Goal: Task Accomplishment & Management: Complete application form

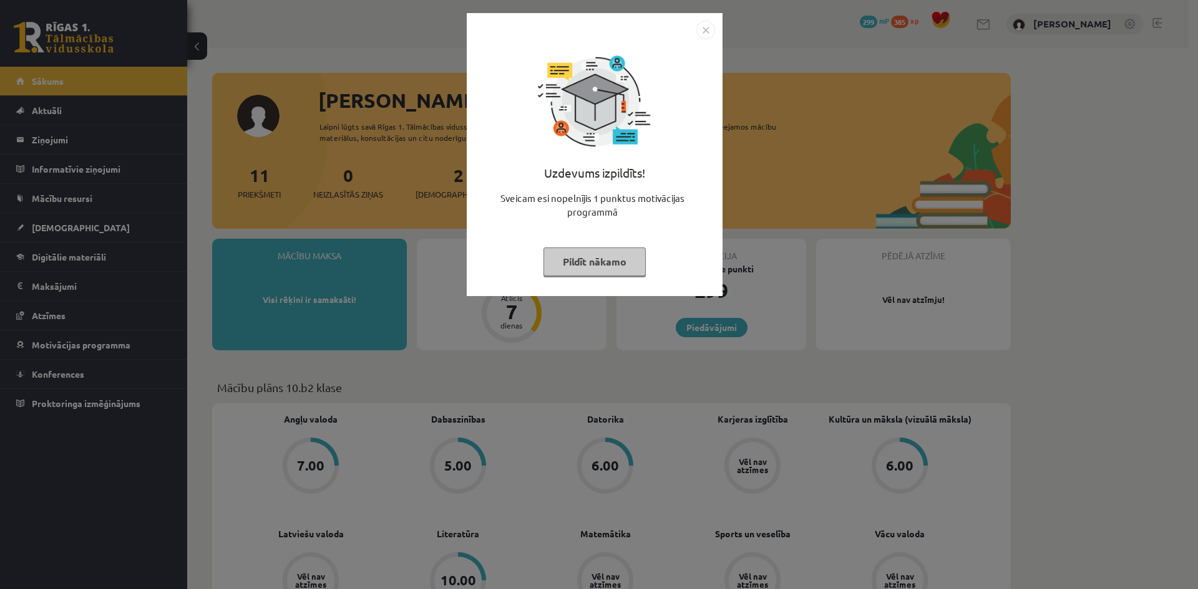
click at [858, 384] on div "Uzdevums izpildīts! Sveicam esi nopelnījis 1 punktus motivācijas programmā Pild…" at bounding box center [599, 294] width 1198 height 589
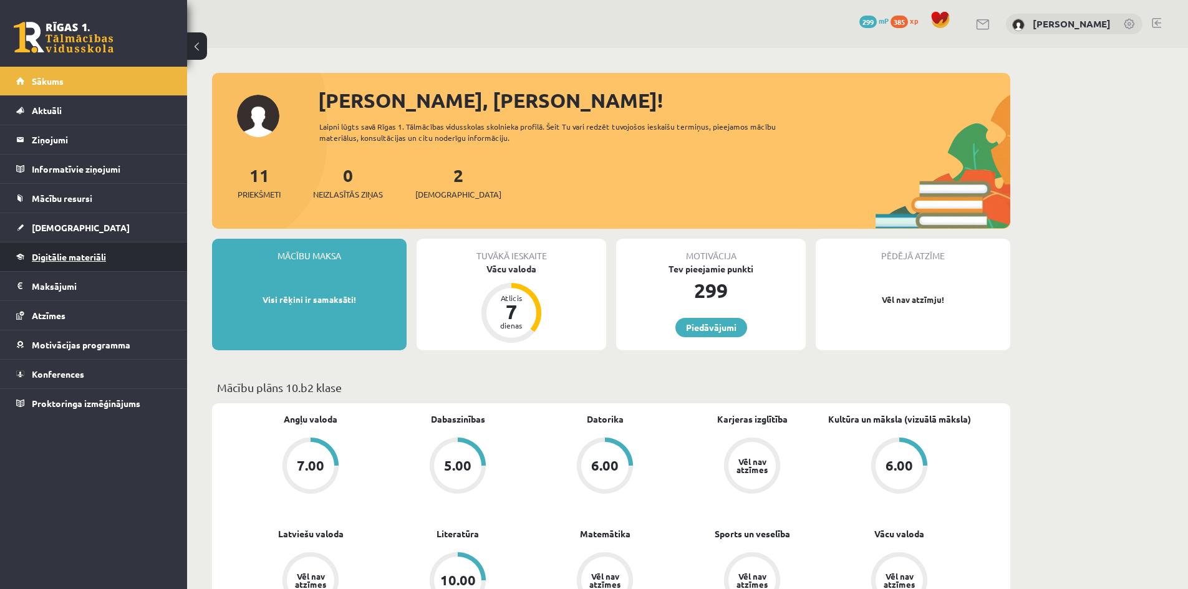
click at [49, 251] on link "Digitālie materiāli" at bounding box center [93, 257] width 155 height 29
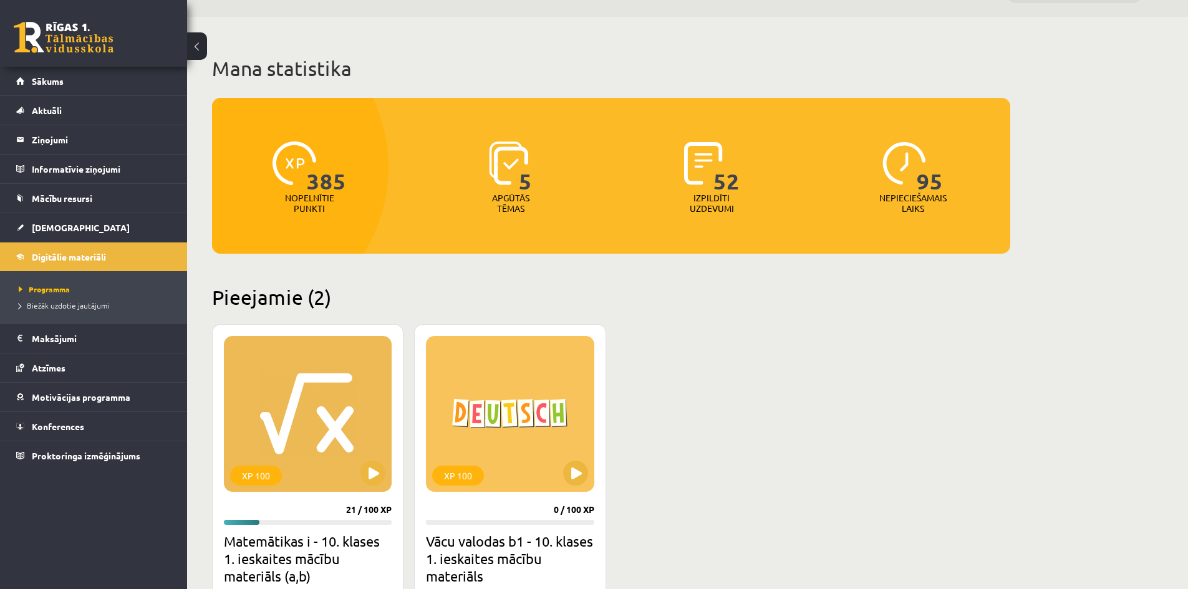
scroll to position [62, 0]
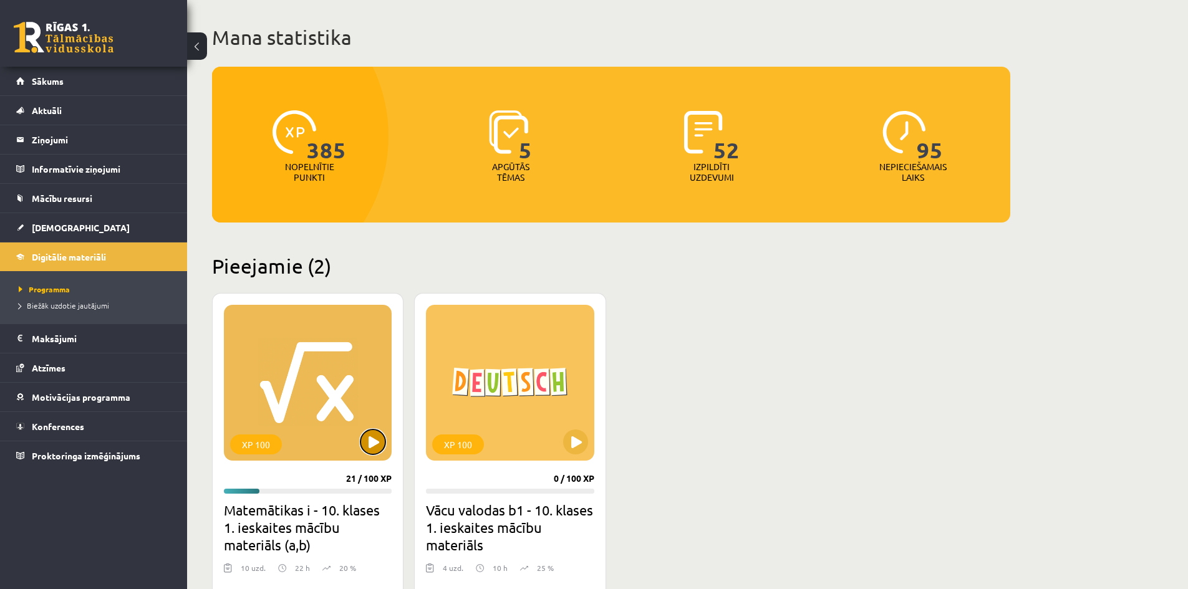
click at [372, 442] on button at bounding box center [373, 442] width 25 height 25
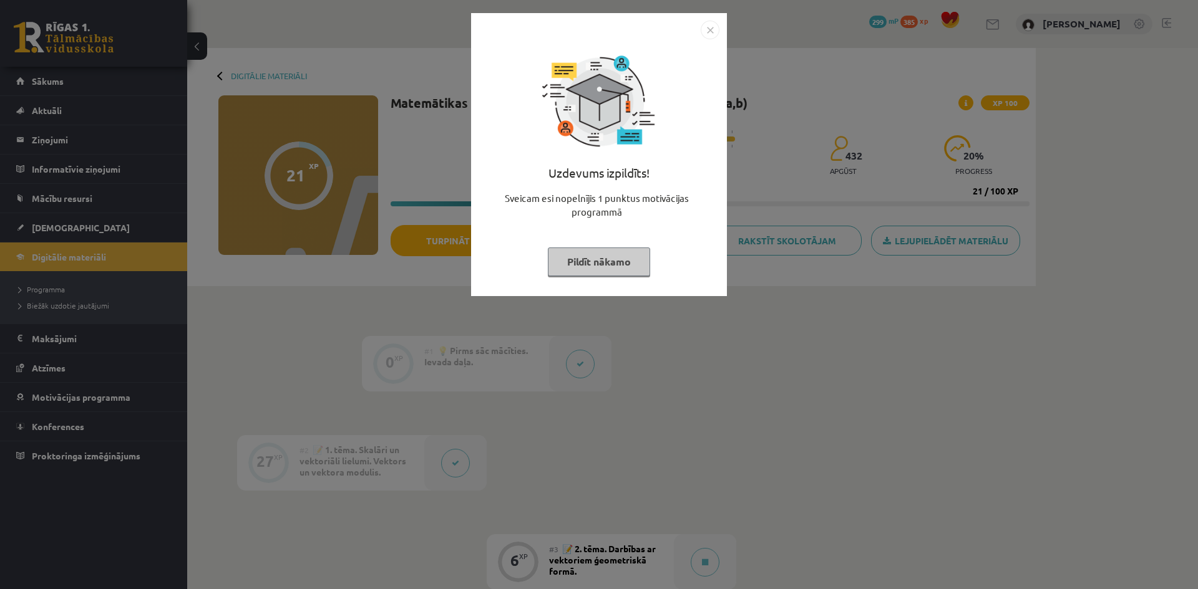
click at [717, 38] on img "Close" at bounding box center [709, 30] width 19 height 19
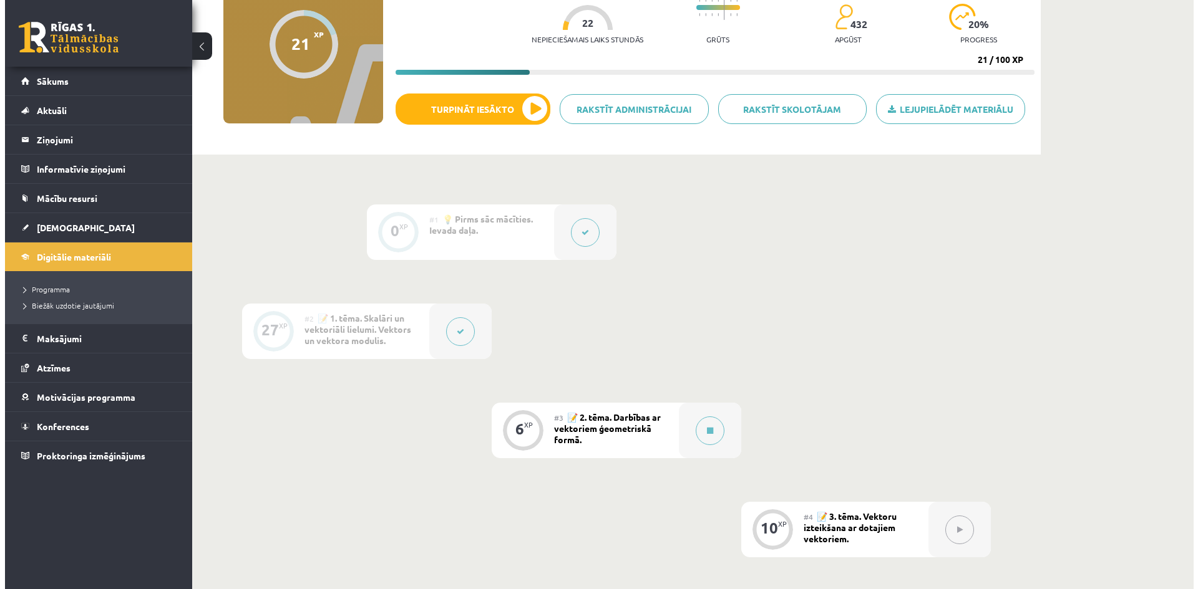
scroll to position [249, 0]
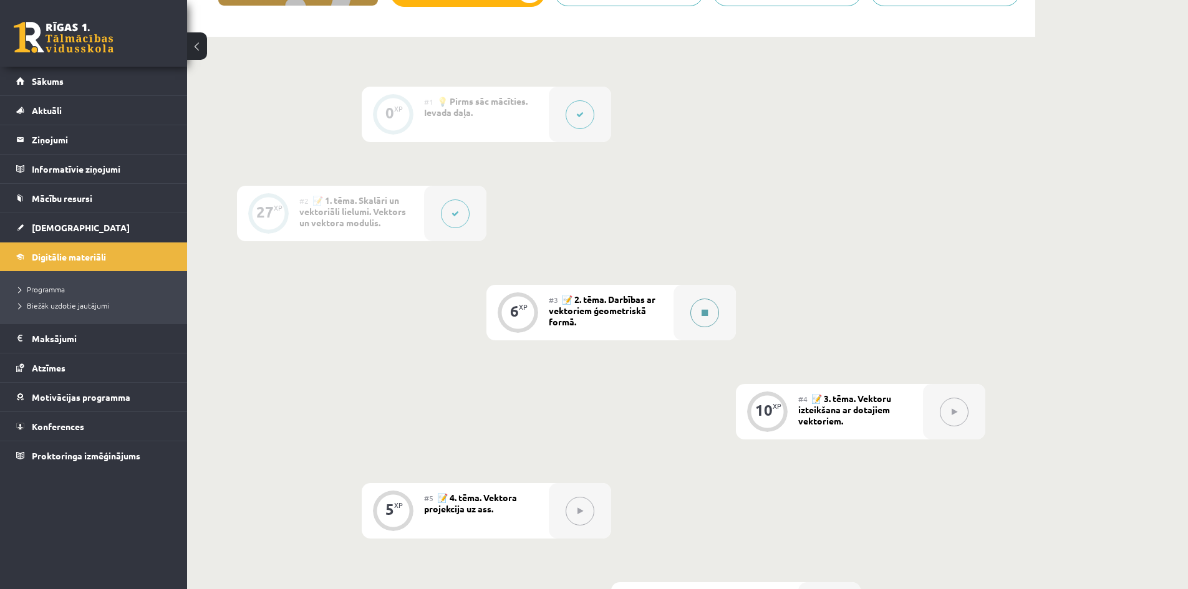
click at [702, 325] on button at bounding box center [704, 313] width 29 height 29
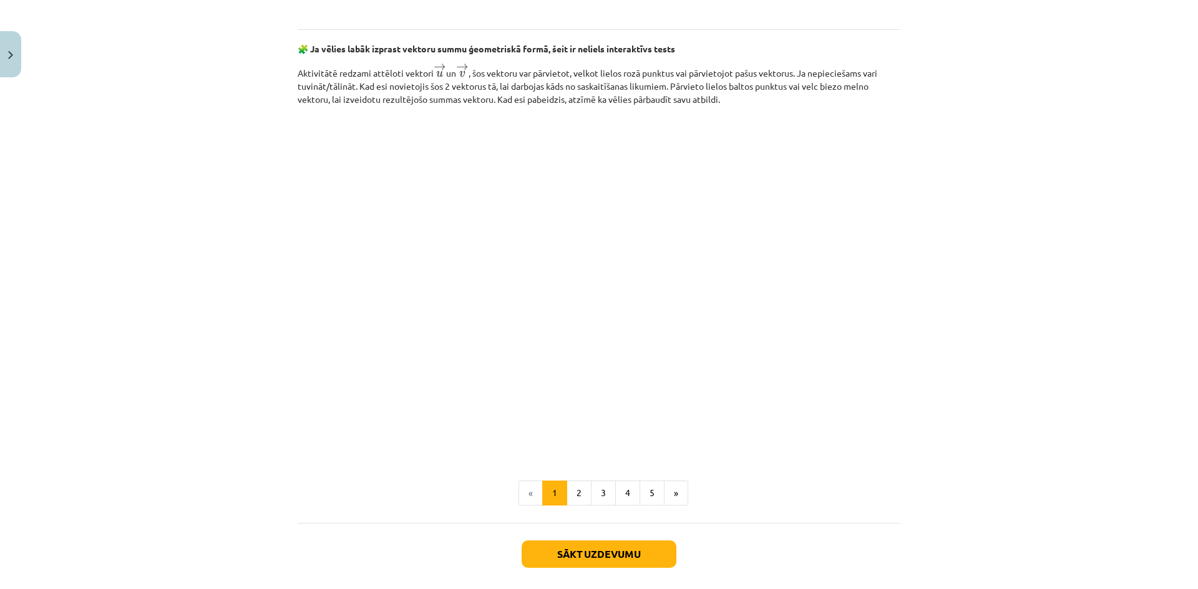
scroll to position [1532, 0]
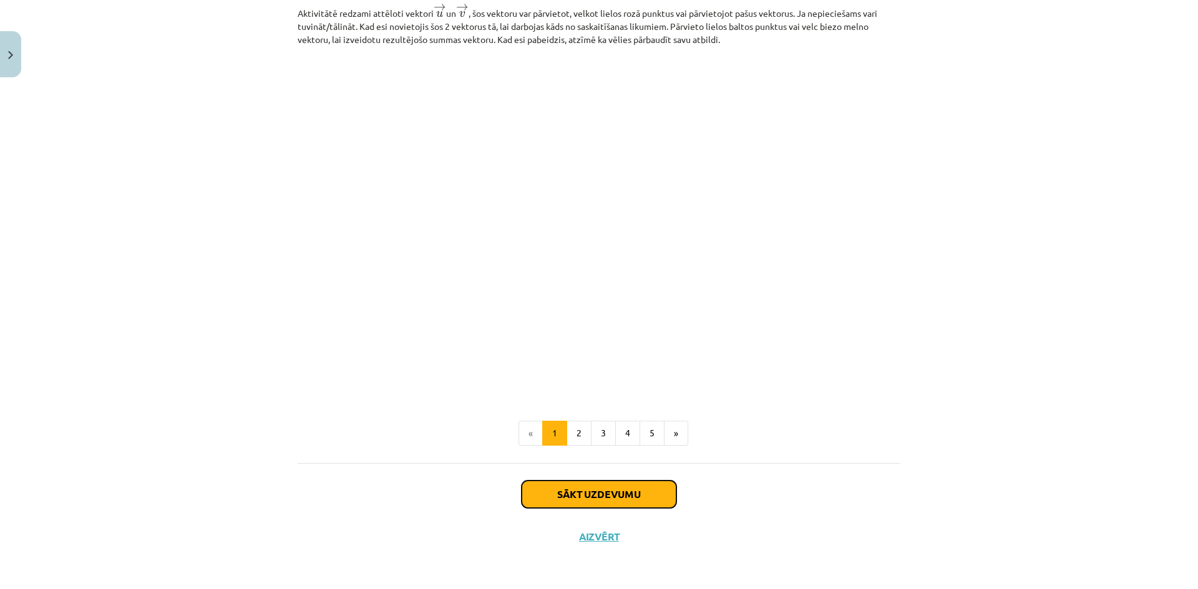
click at [554, 499] on button "Sākt uzdevumu" at bounding box center [598, 494] width 155 height 27
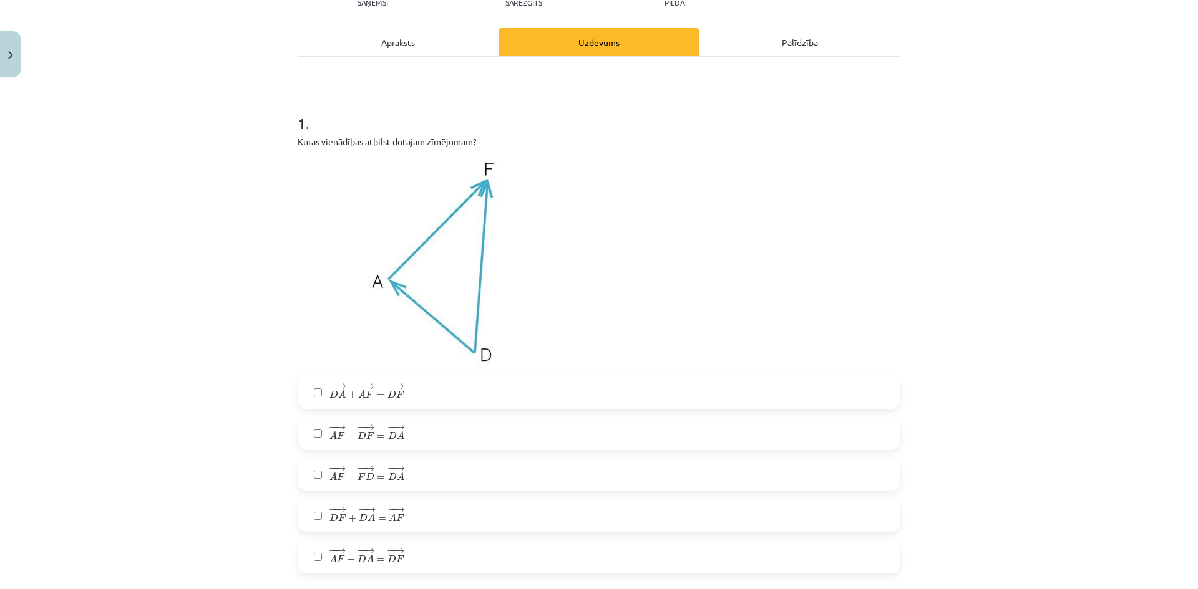
scroll to position [0, 0]
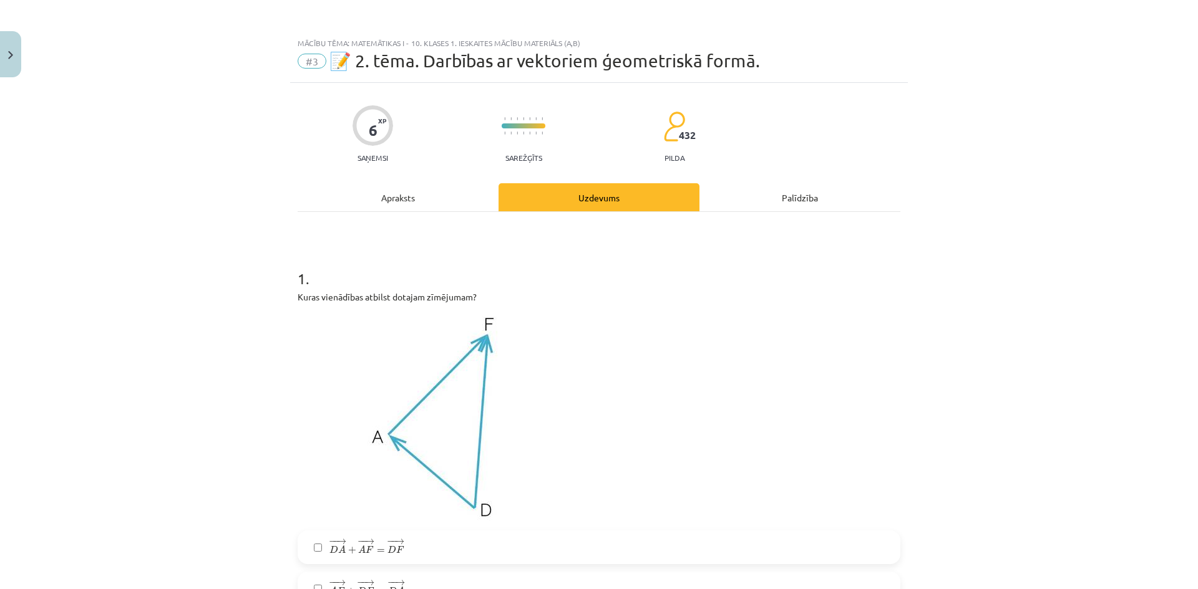
click at [863, 419] on p at bounding box center [599, 417] width 603 height 212
click at [803, 369] on p at bounding box center [599, 417] width 603 height 212
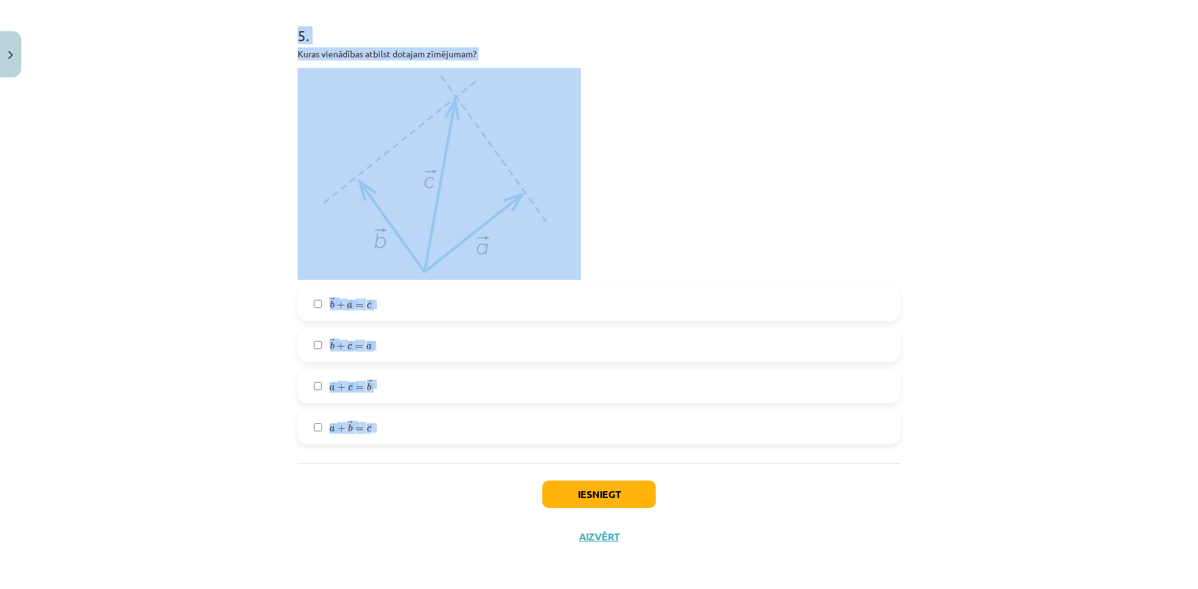
scroll to position [1871, 0]
drag, startPoint x: 283, startPoint y: 219, endPoint x: 653, endPoint y: 420, distance: 421.7
click at [653, 420] on div "Mācību tēma: Matemātikas i - 10. klases 1. ieskaites mācību materiāls (a,b) #3 …" at bounding box center [599, 294] width 1198 height 589
copy form "7 . Lorem ipsumdolor sitamet consect adipiscin? − − → E S + − − → D E = − − → T…"
click at [195, 280] on div "Mācību tēma: Matemātikas i - 10. klases 1. ieskaites mācību materiāls (a,b) #3 …" at bounding box center [599, 294] width 1198 height 589
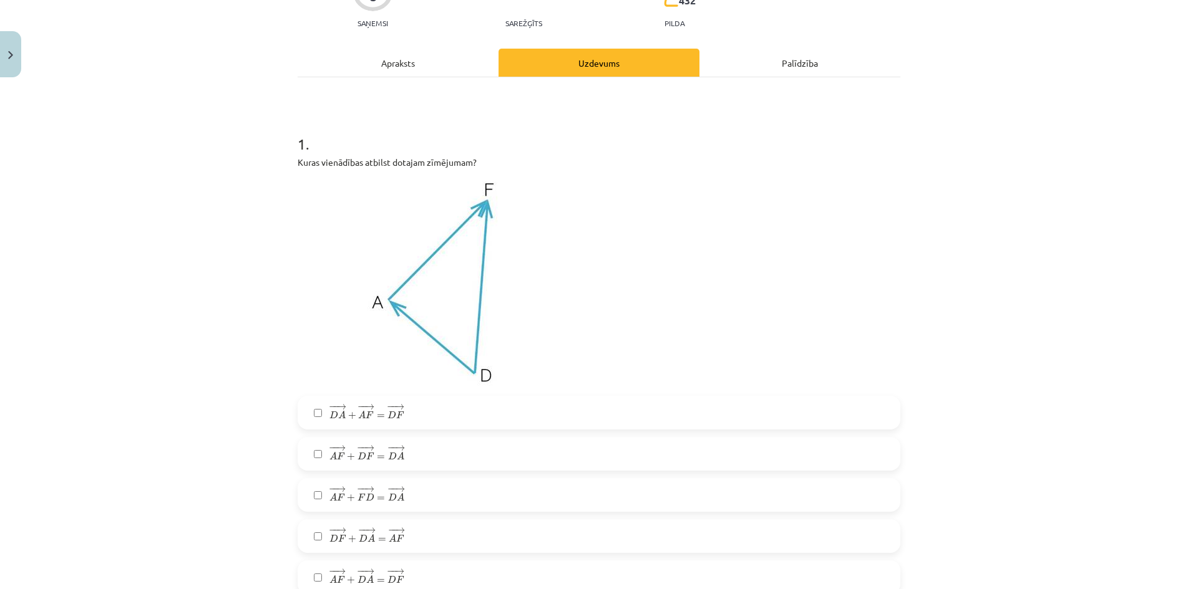
scroll to position [312, 0]
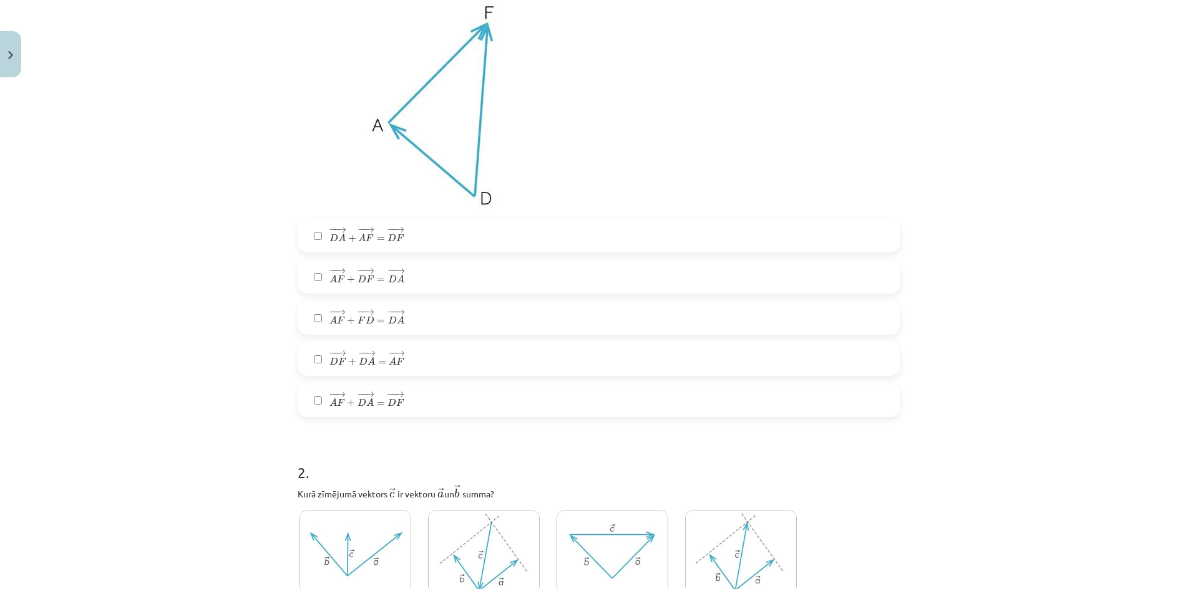
click at [309, 240] on label "− − → D A + − − → A F = − − → D F D A → + A F → = D F →" at bounding box center [599, 235] width 600 height 31
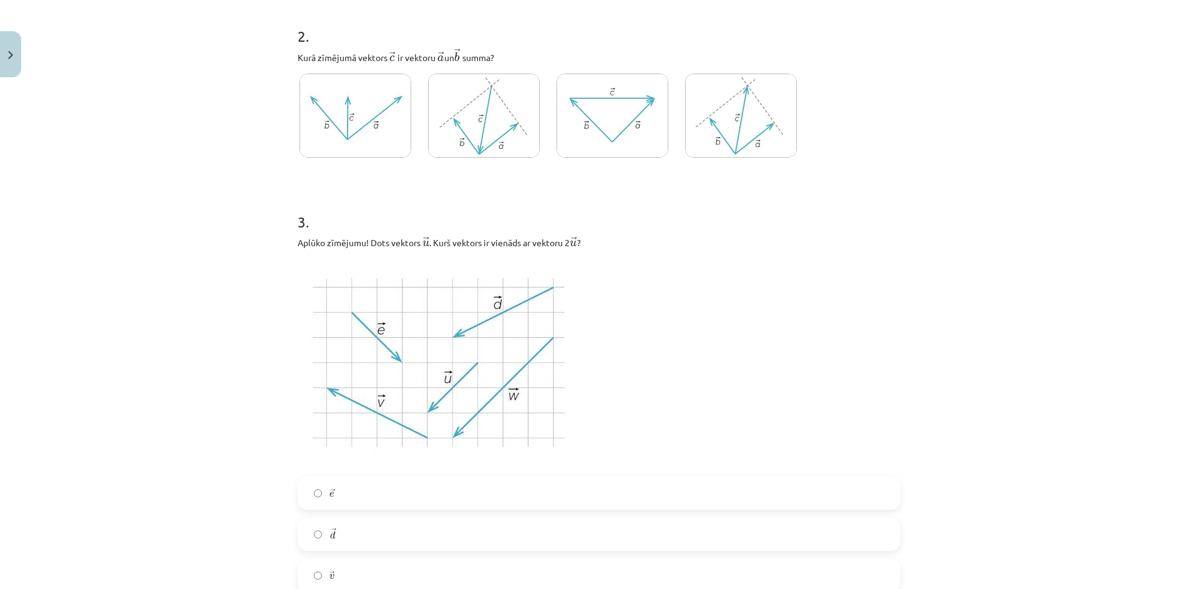
scroll to position [686, 0]
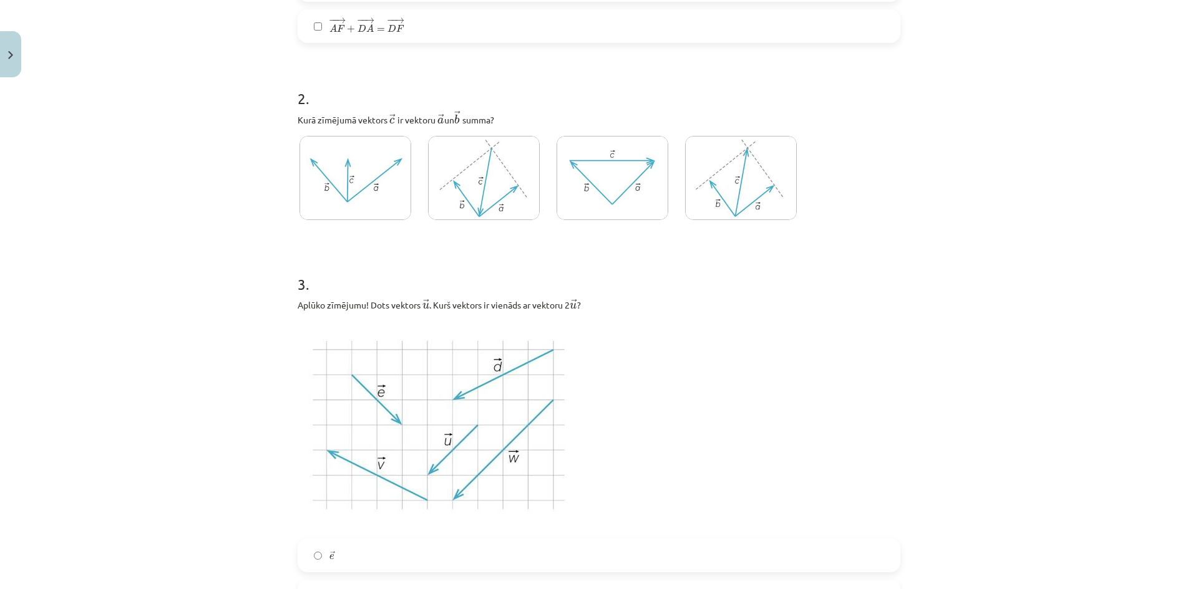
click at [606, 195] on img at bounding box center [612, 178] width 112 height 84
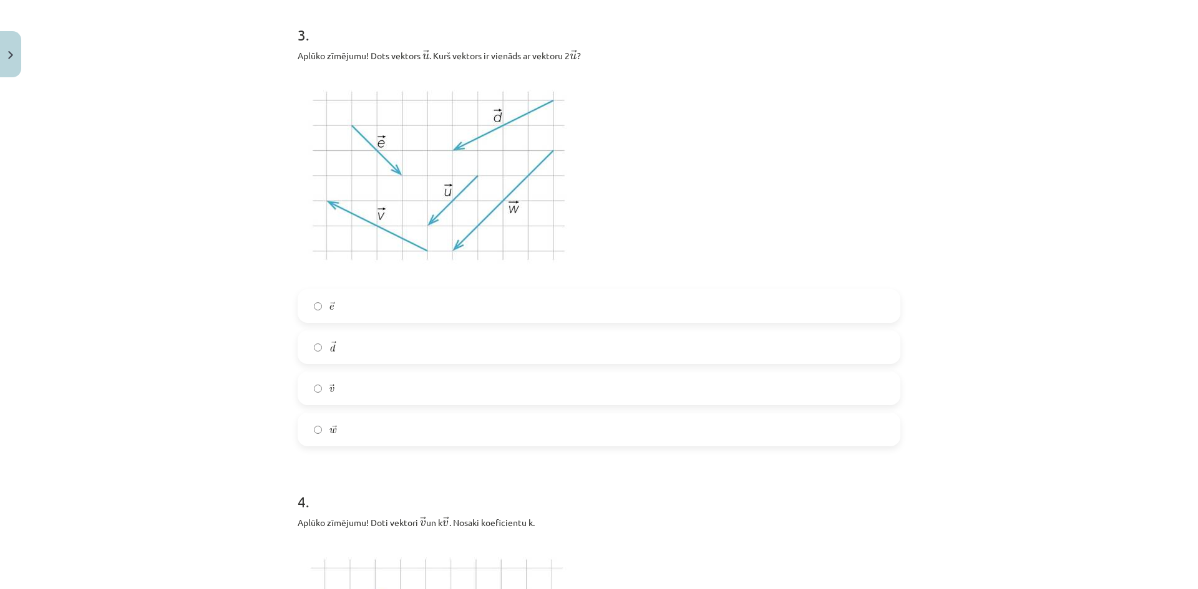
scroll to position [873, 0]
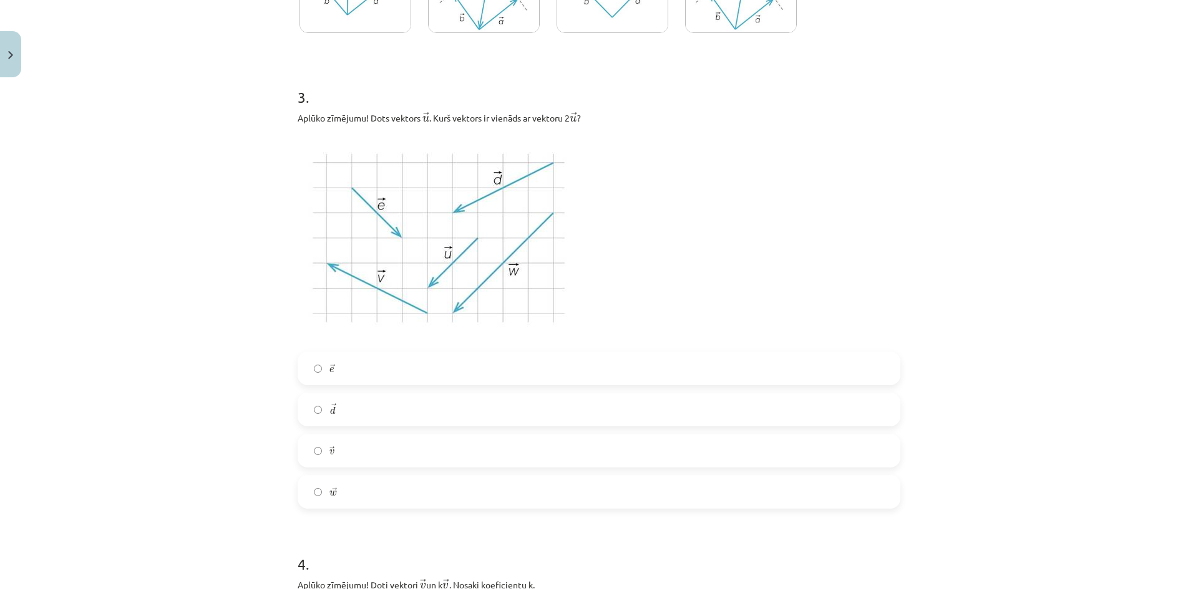
click at [829, 247] on p at bounding box center [599, 238] width 603 height 212
click at [403, 451] on label "→ v v →" at bounding box center [599, 450] width 600 height 31
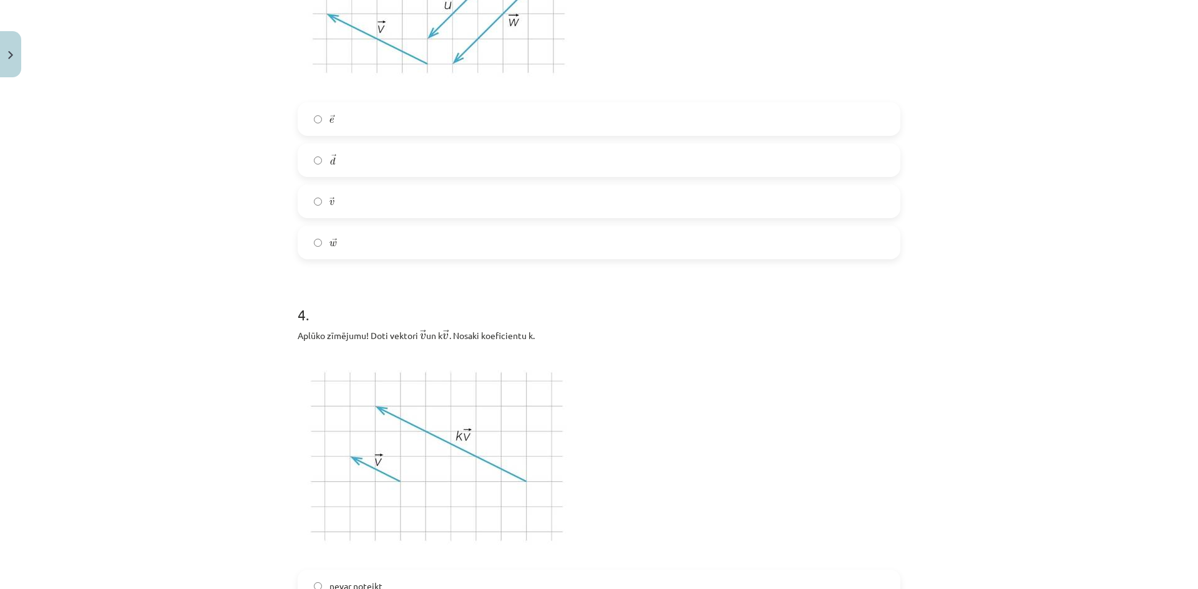
scroll to position [1372, 0]
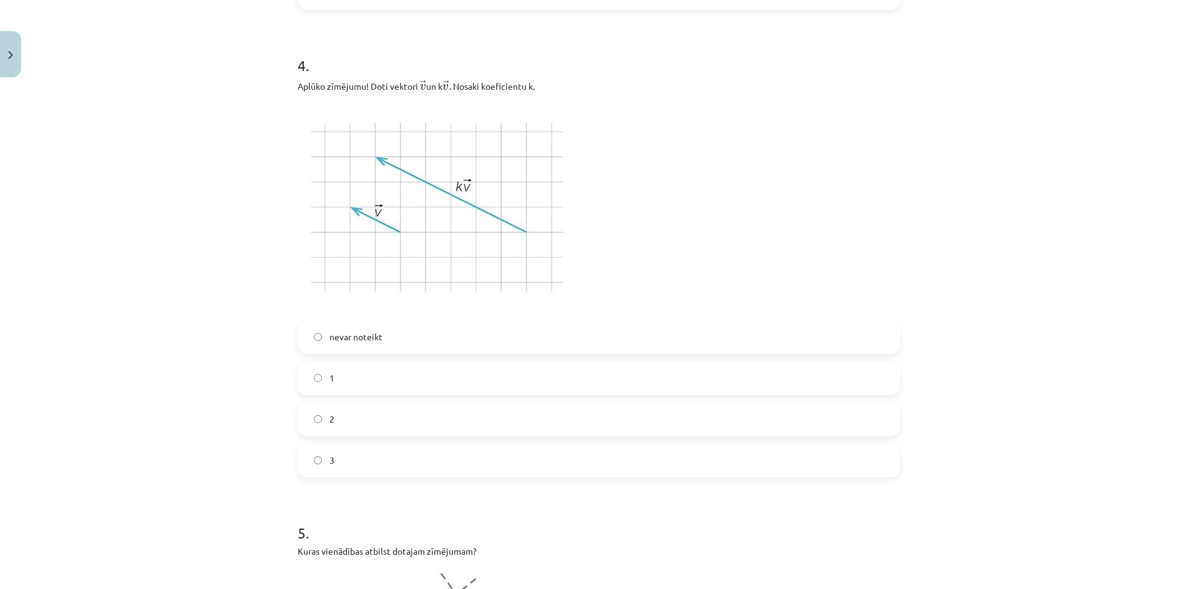
click at [367, 469] on label "3" at bounding box center [599, 460] width 600 height 31
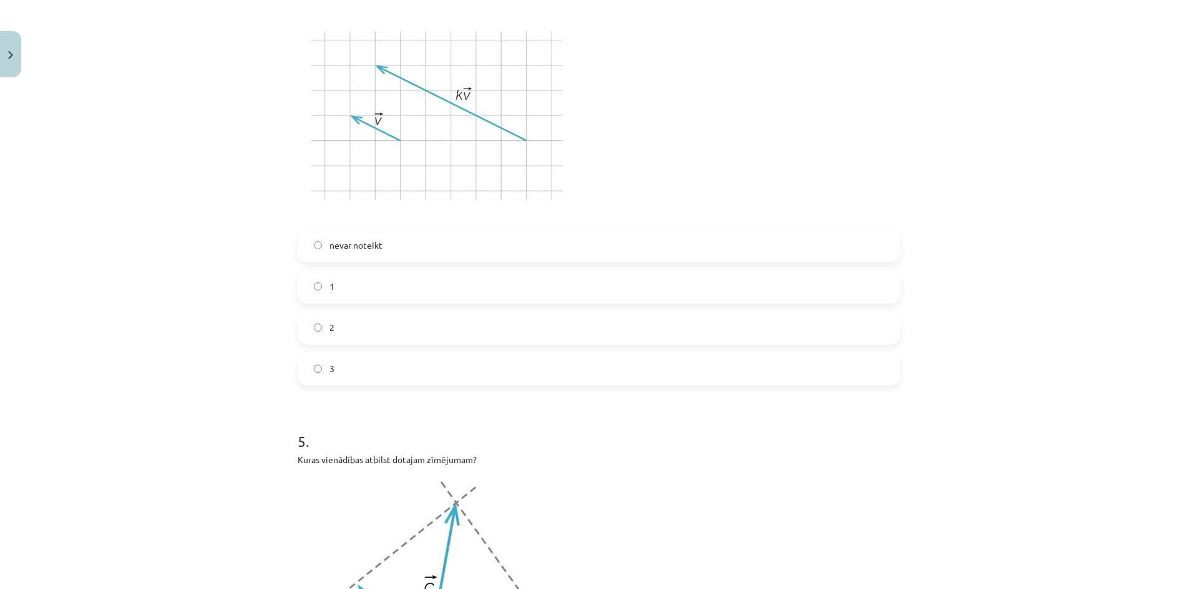
scroll to position [1559, 0]
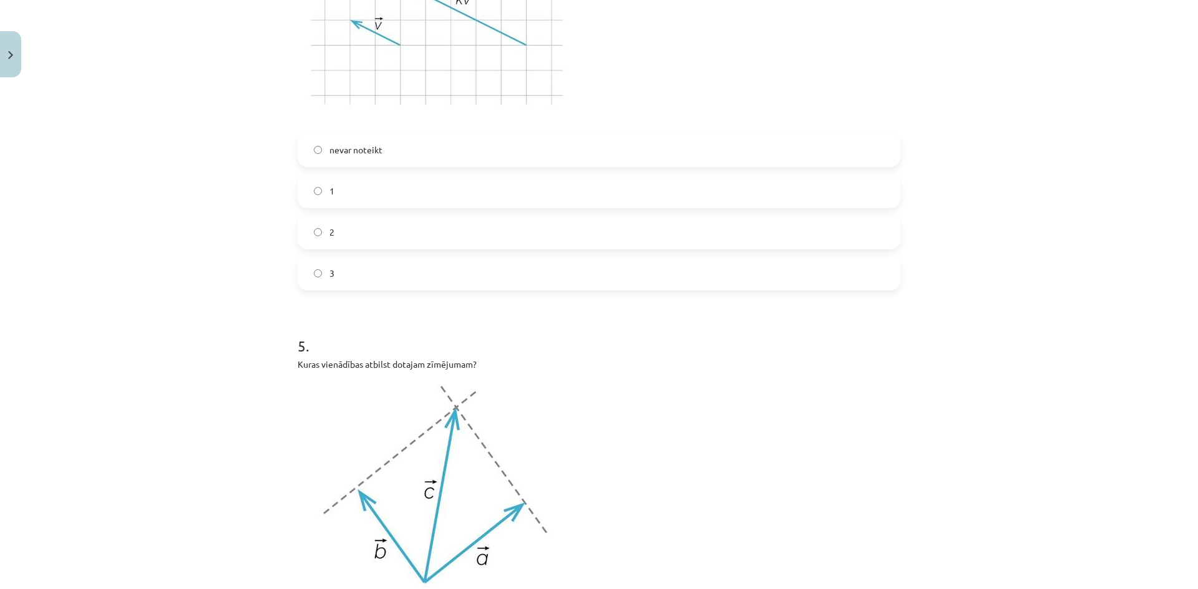
drag, startPoint x: 281, startPoint y: 359, endPoint x: 268, endPoint y: 353, distance: 14.5
click at [278, 358] on div "Mācību tēma: Matemātikas i - 10. klases 1. ieskaites mācību materiāls (a,b) #3 …" at bounding box center [599, 294] width 1198 height 589
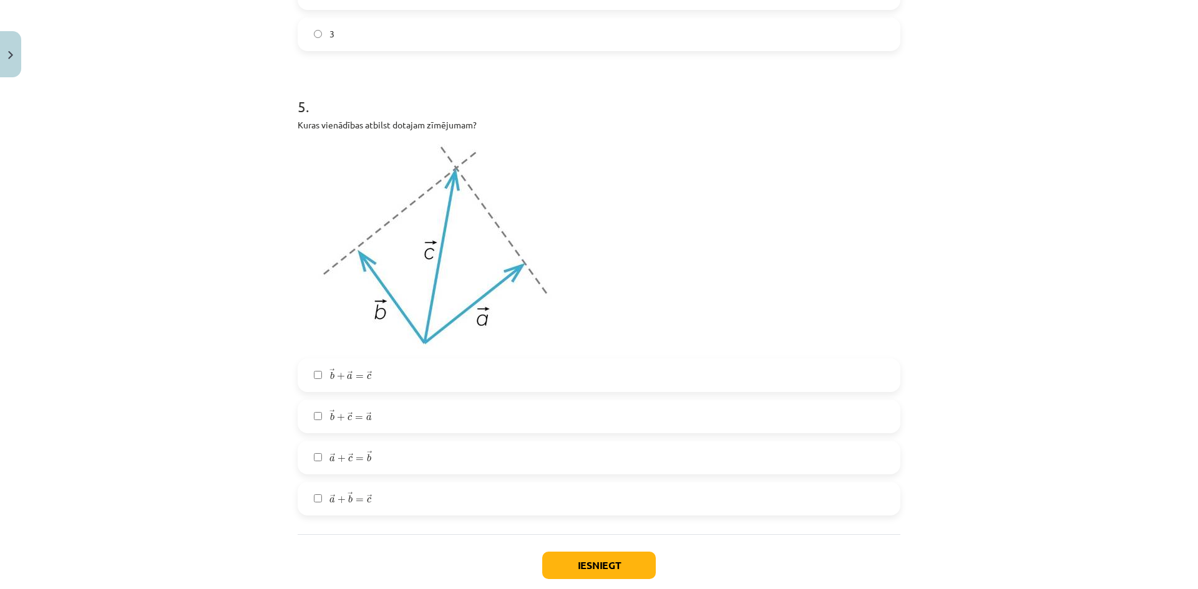
scroll to position [1871, 0]
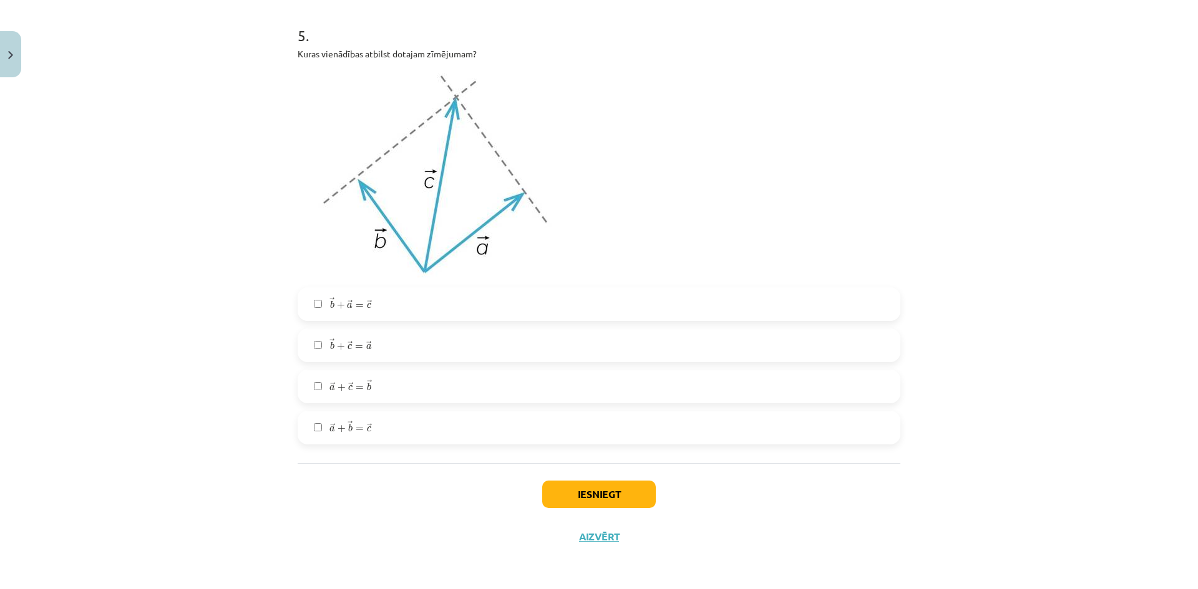
drag, startPoint x: 1085, startPoint y: 452, endPoint x: 1005, endPoint y: 452, distance: 79.8
click at [1085, 452] on div "Mācību tēma: Matemātikas i - 10. klases 1. ieskaites mācību materiāls (a,b) #3 …" at bounding box center [599, 294] width 1198 height 589
click at [536, 429] on label "→ a + → b = → c a → + b → = c →" at bounding box center [599, 427] width 600 height 31
click at [591, 499] on button "Iesniegt" at bounding box center [599, 494] width 114 height 27
click at [610, 501] on button "Iesniegt" at bounding box center [599, 494] width 114 height 27
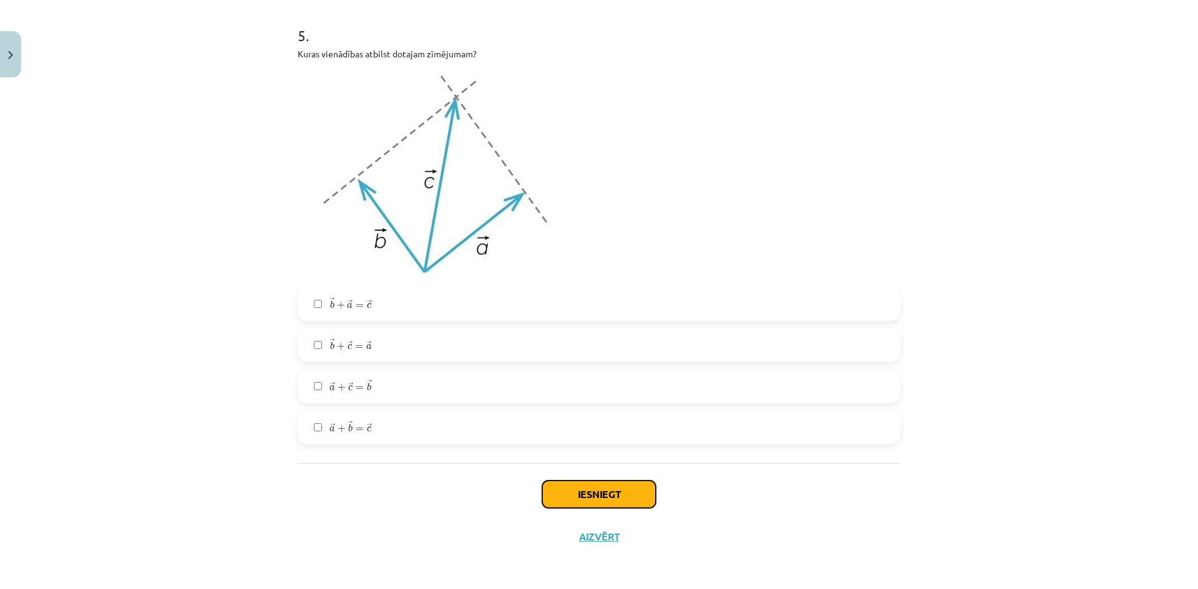
click at [577, 482] on button "Iesniegt" at bounding box center [599, 494] width 114 height 27
click at [984, 495] on div "Mācību tēma: Matemātikas i - 10. klases 1. ieskaites mācību materiāls (a,b) #3 …" at bounding box center [599, 294] width 1198 height 589
click at [593, 495] on button "Iesniegt" at bounding box center [599, 494] width 114 height 27
click at [614, 492] on button "Iesniegt" at bounding box center [599, 494] width 114 height 27
click at [619, 494] on button "Iesniegt" at bounding box center [599, 494] width 114 height 27
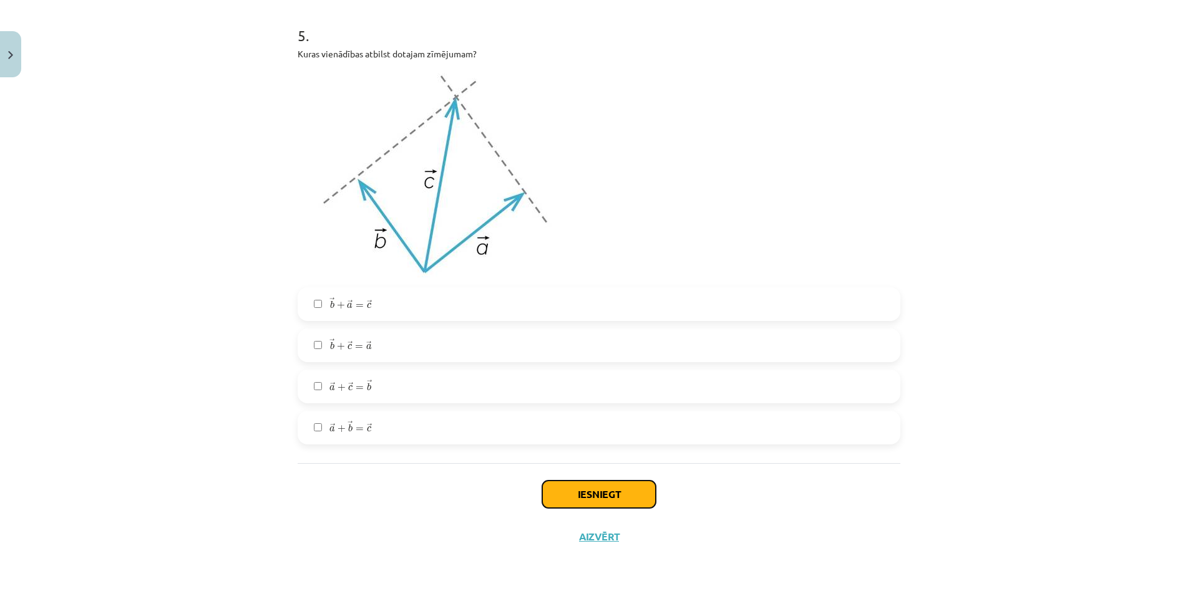
click at [619, 494] on button "Iesniegt" at bounding box center [599, 494] width 114 height 27
click at [619, 493] on button "Iesniegt" at bounding box center [599, 494] width 114 height 27
click at [621, 493] on button "Iesniegt" at bounding box center [599, 494] width 114 height 27
click at [620, 491] on button "Iesniegt" at bounding box center [599, 494] width 114 height 27
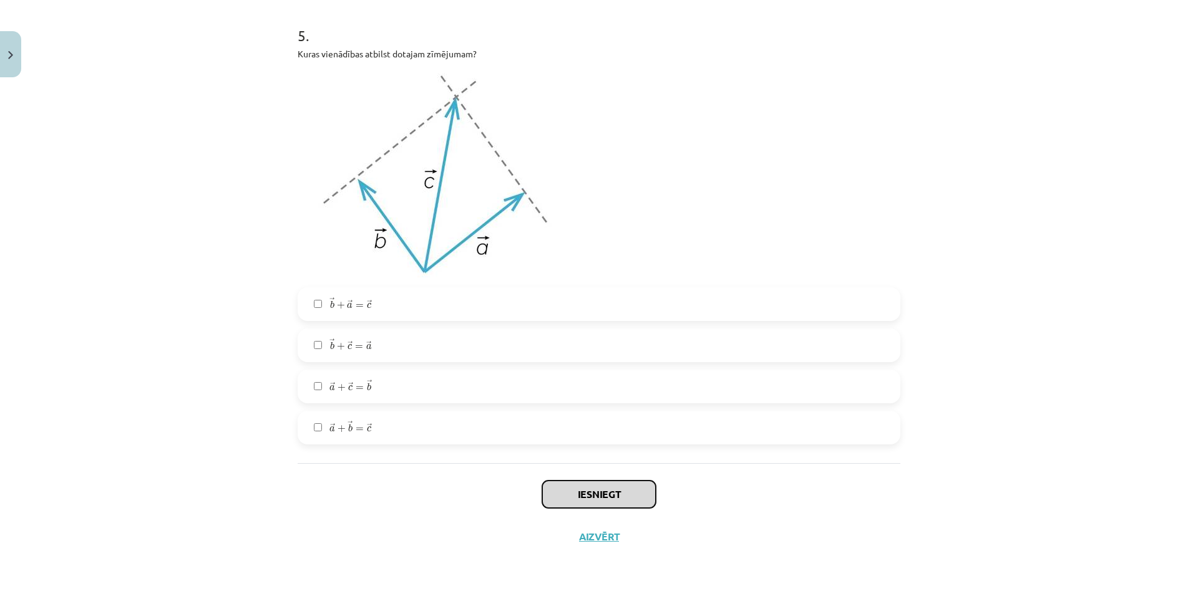
click at [618, 491] on button "Iesniegt" at bounding box center [599, 494] width 114 height 27
